Goal: Task Accomplishment & Management: Use online tool/utility

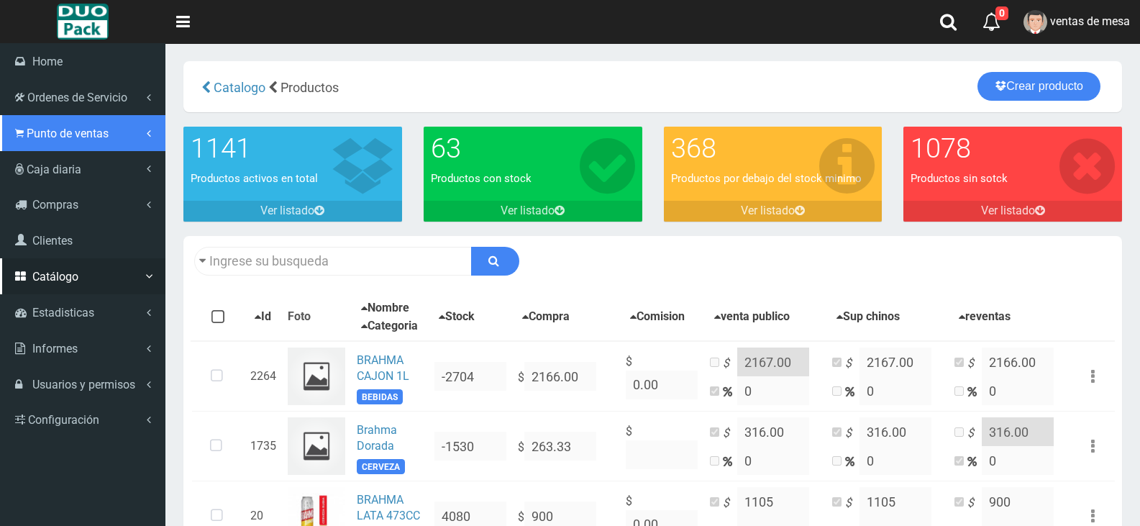
drag, startPoint x: 36, startPoint y: 130, endPoint x: 85, endPoint y: 143, distance: 50.6
click at [37, 130] on span "Punto de ventas" at bounding box center [68, 134] width 82 height 14
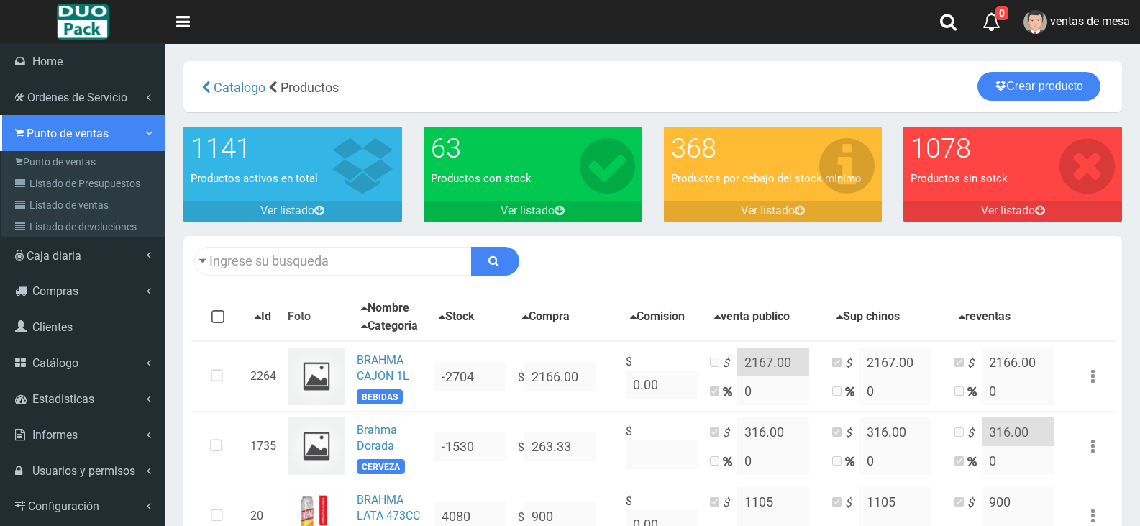
drag, startPoint x: 145, startPoint y: 132, endPoint x: 99, endPoint y: 133, distance: 46.1
click at [145, 131] on icon at bounding box center [149, 133] width 12 height 4
click at [60, 137] on span "Punto de ventas" at bounding box center [68, 134] width 82 height 14
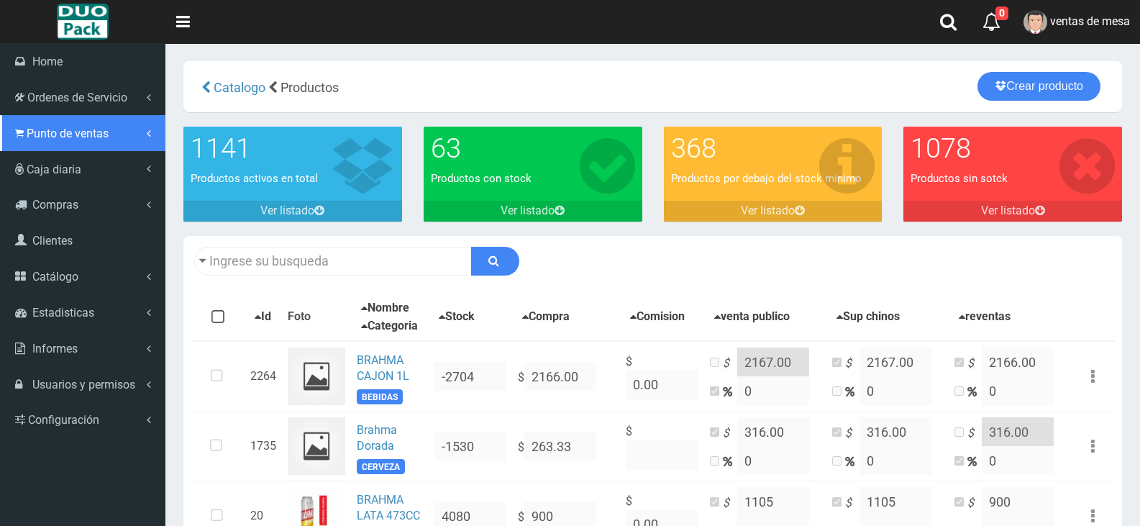
click at [99, 133] on span "Punto de ventas" at bounding box center [68, 134] width 82 height 14
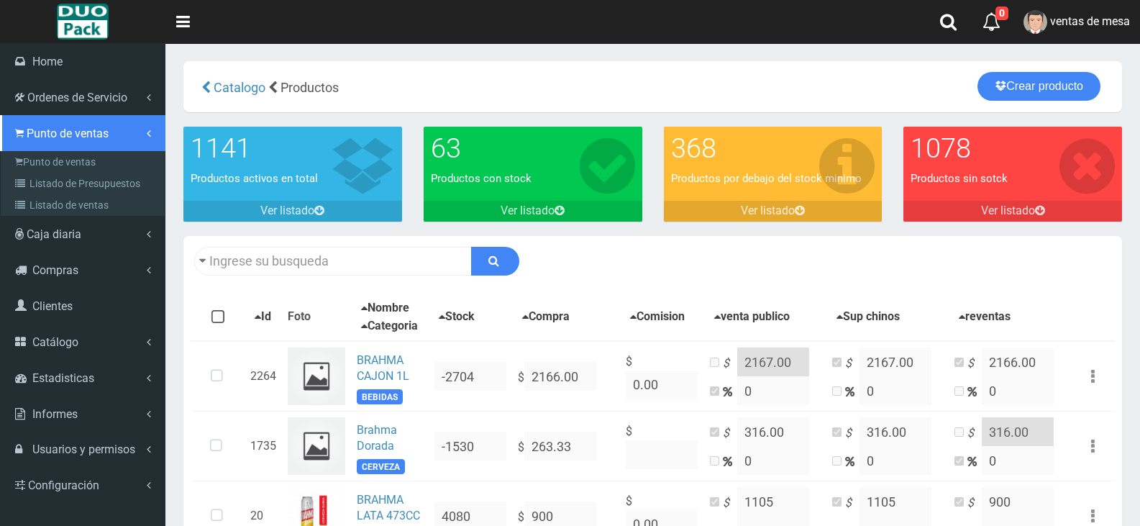
click at [148, 140] on link "Punto de ventas" at bounding box center [82, 133] width 165 height 36
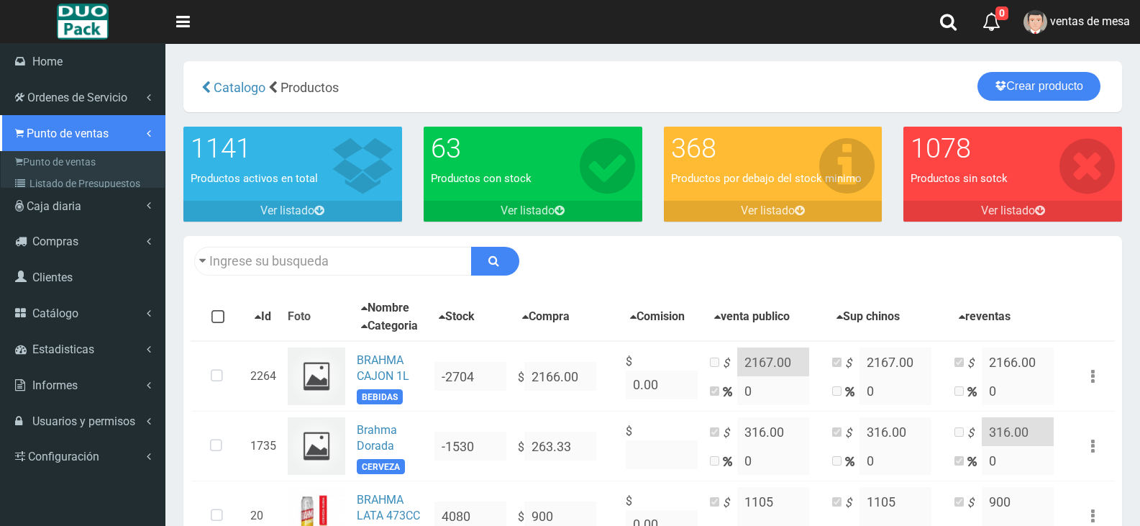
click at [68, 135] on span "Punto de ventas" at bounding box center [68, 134] width 82 height 14
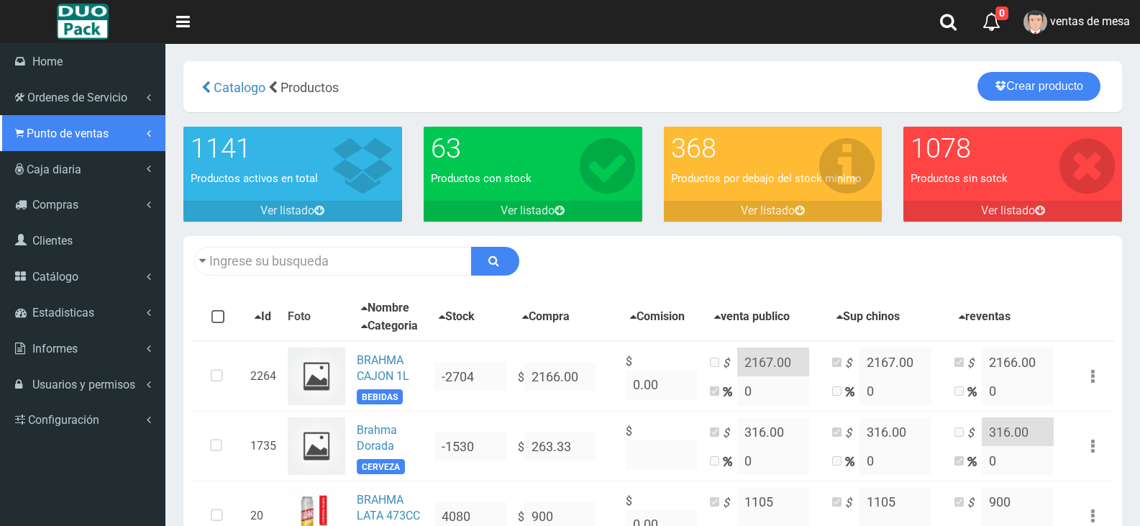
click at [150, 135] on icon at bounding box center [149, 133] width 4 height 12
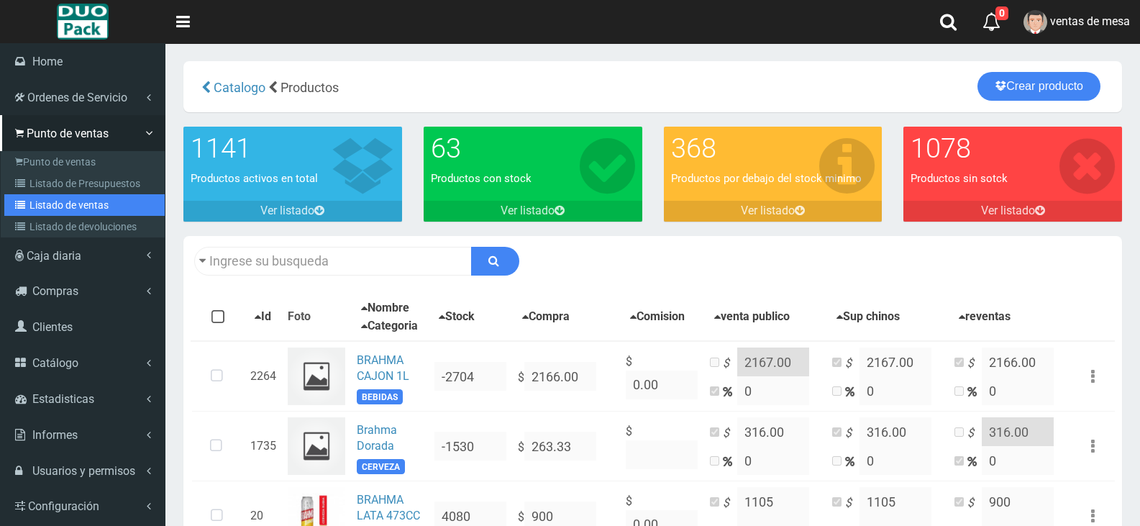
click at [81, 202] on link "Listado de ventas" at bounding box center [84, 205] width 160 height 22
click at [99, 203] on link "Listado de ventas" at bounding box center [84, 205] width 160 height 22
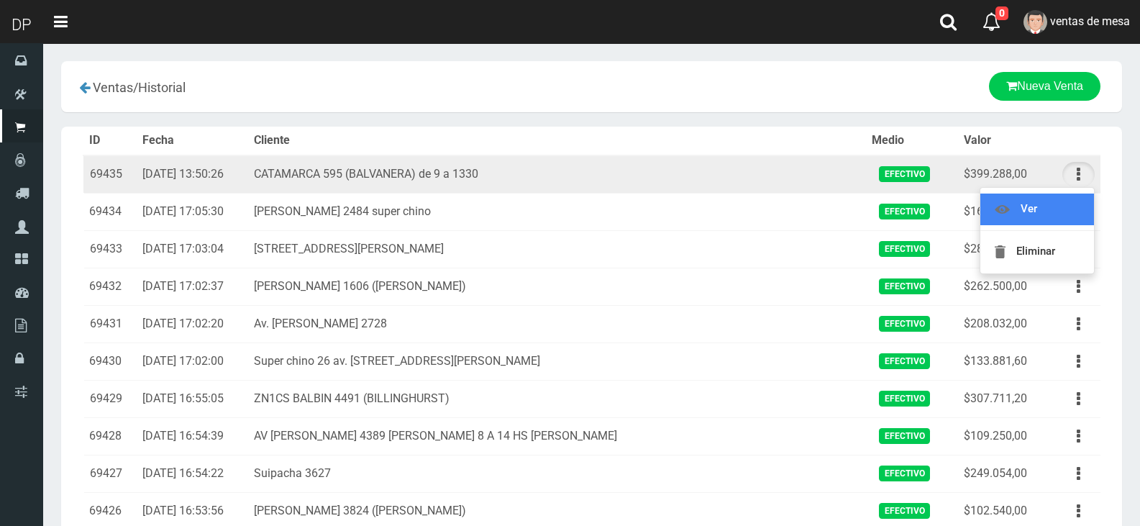
click at [1027, 215] on link "Ver" at bounding box center [1038, 210] width 114 height 32
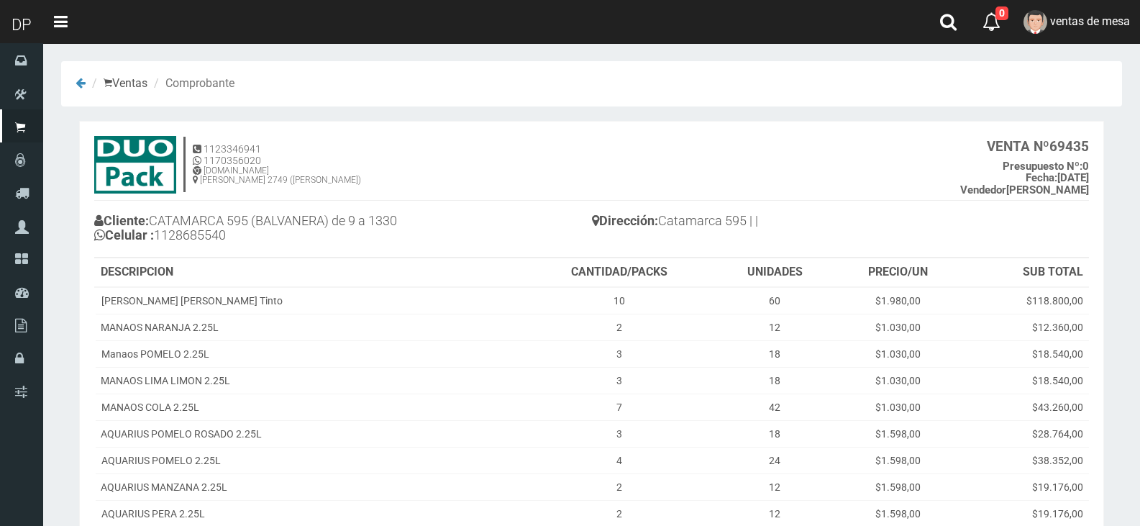
scroll to position [322, 0]
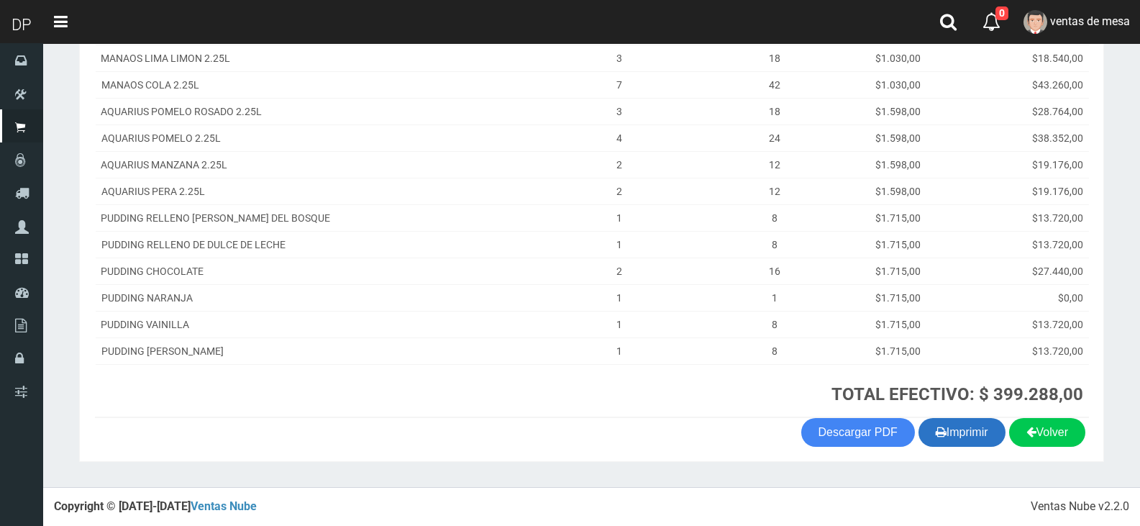
click at [961, 427] on button "Imprimir" at bounding box center [962, 432] width 87 height 29
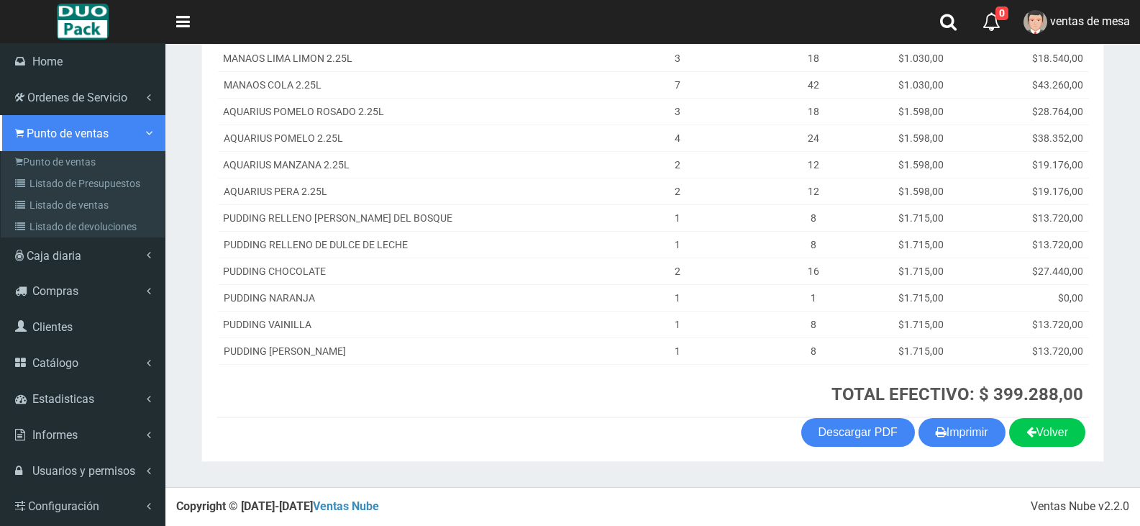
click at [18, 127] on icon at bounding box center [19, 134] width 9 height 14
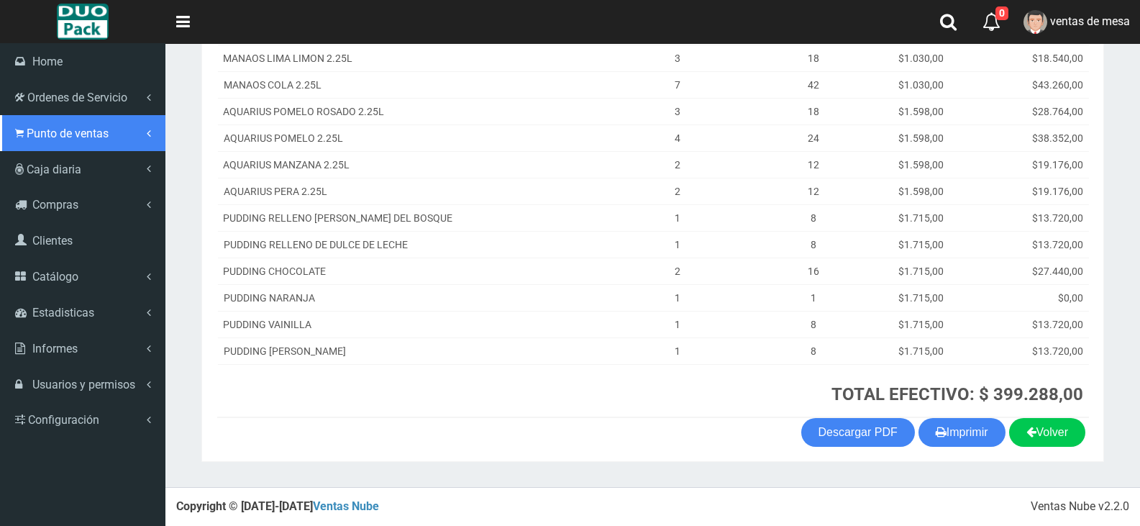
click at [130, 124] on link "Punto de ventas" at bounding box center [82, 133] width 165 height 36
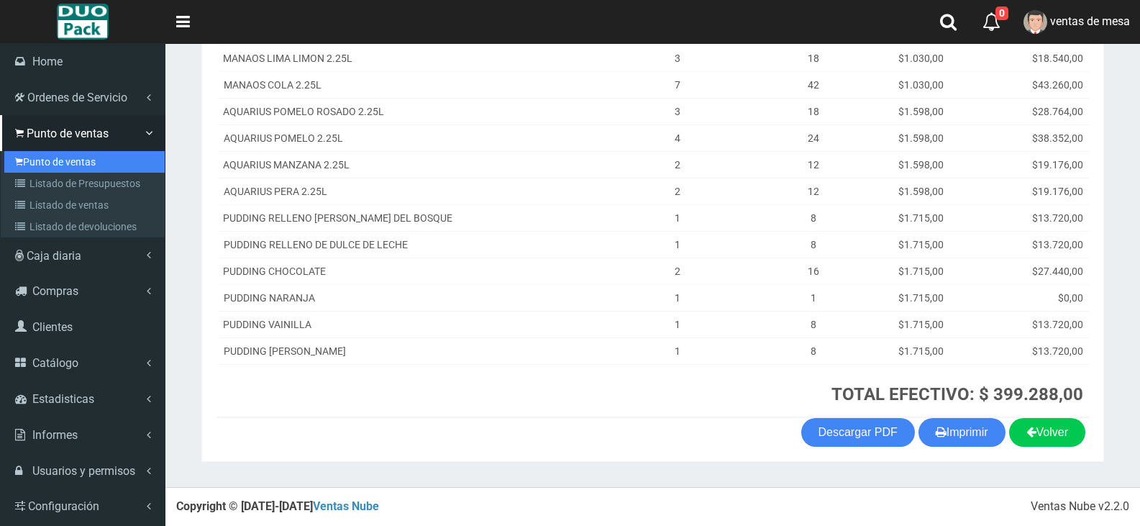
click at [75, 158] on link "Punto de ventas" at bounding box center [84, 162] width 160 height 22
